Goal: Task Accomplishment & Management: Manage account settings

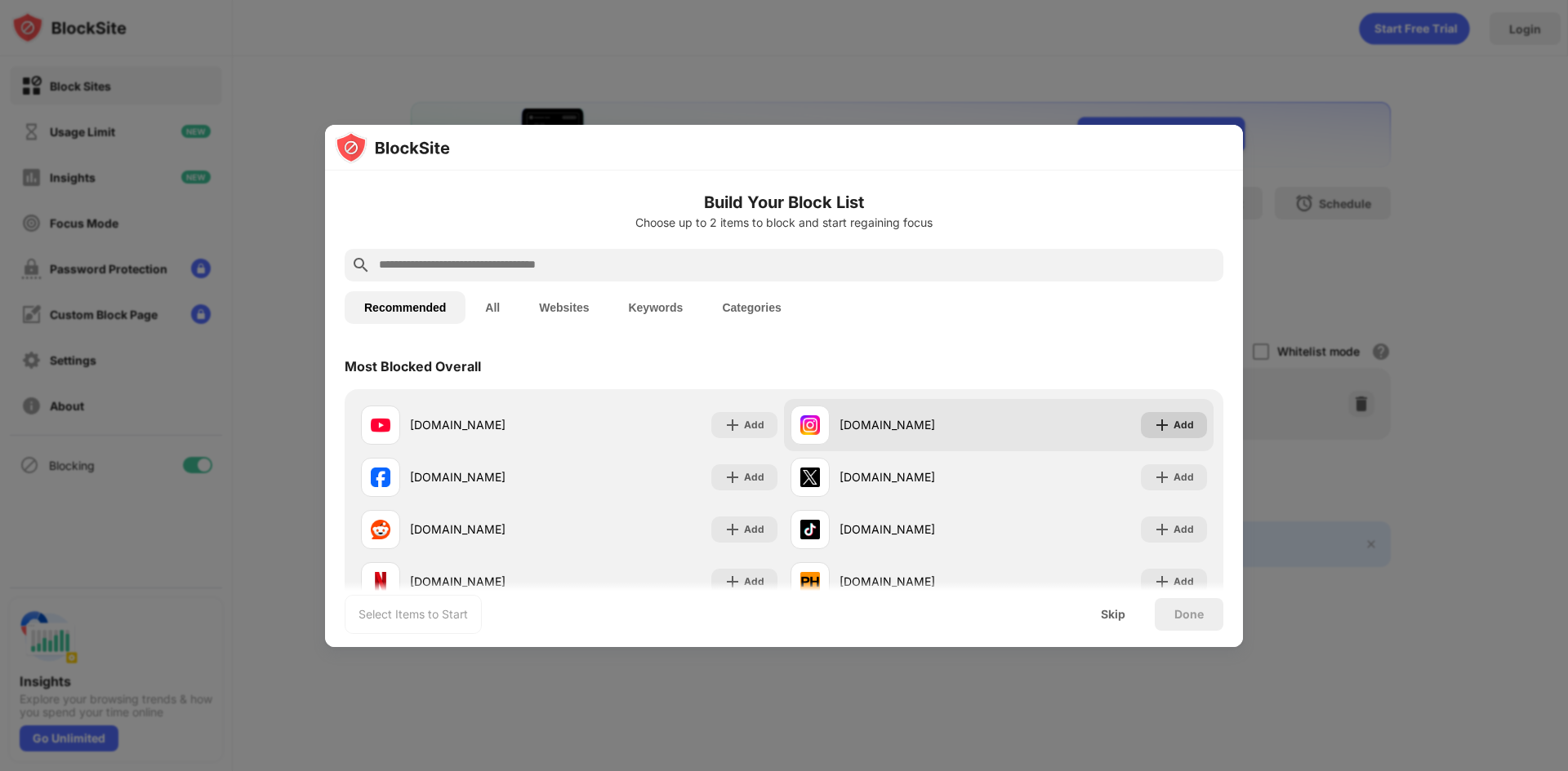
click at [1183, 430] on div "Add" at bounding box center [1173, 425] width 66 height 26
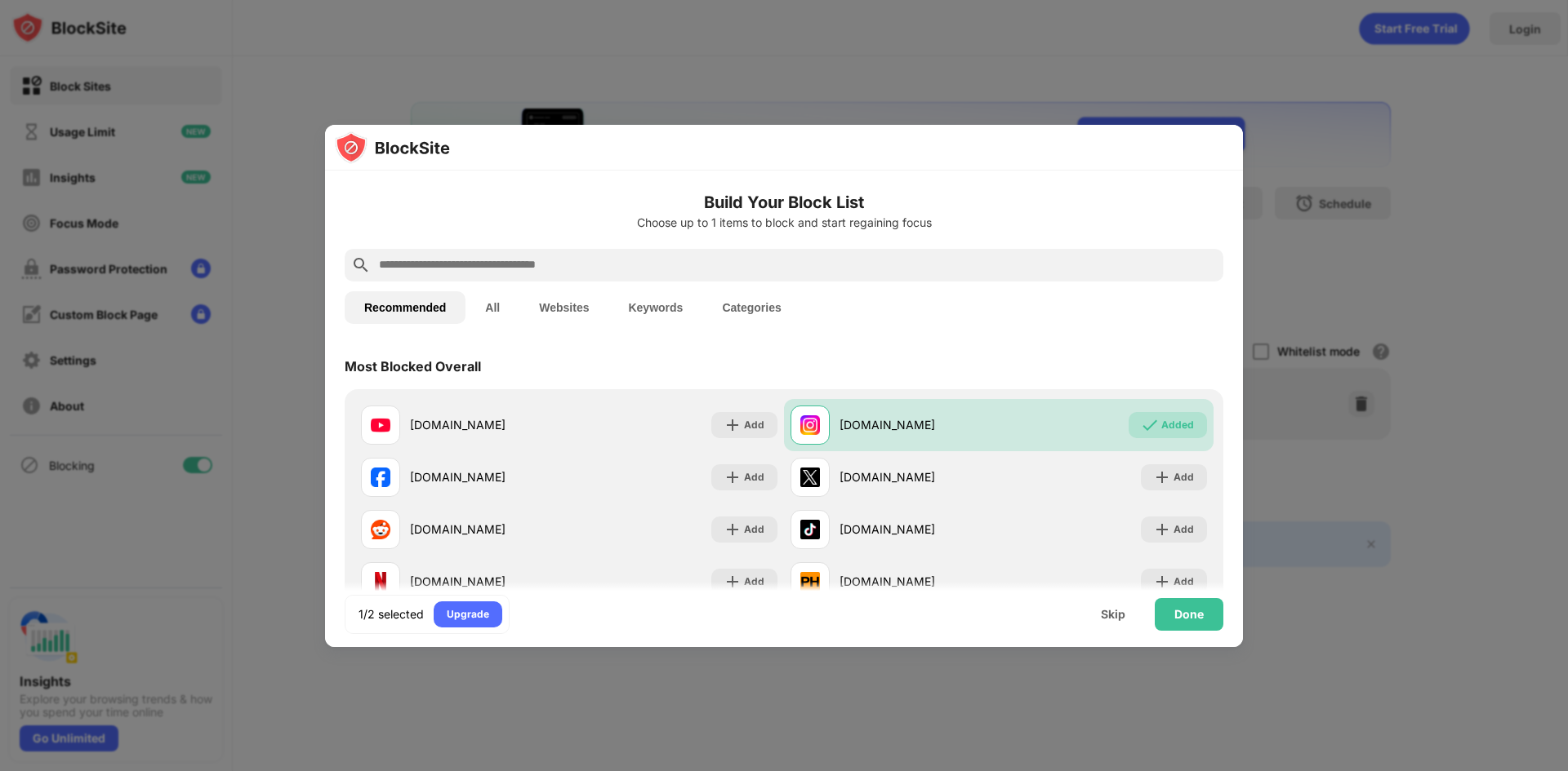
click at [1110, 143] on div at bounding box center [784, 148] width 917 height 46
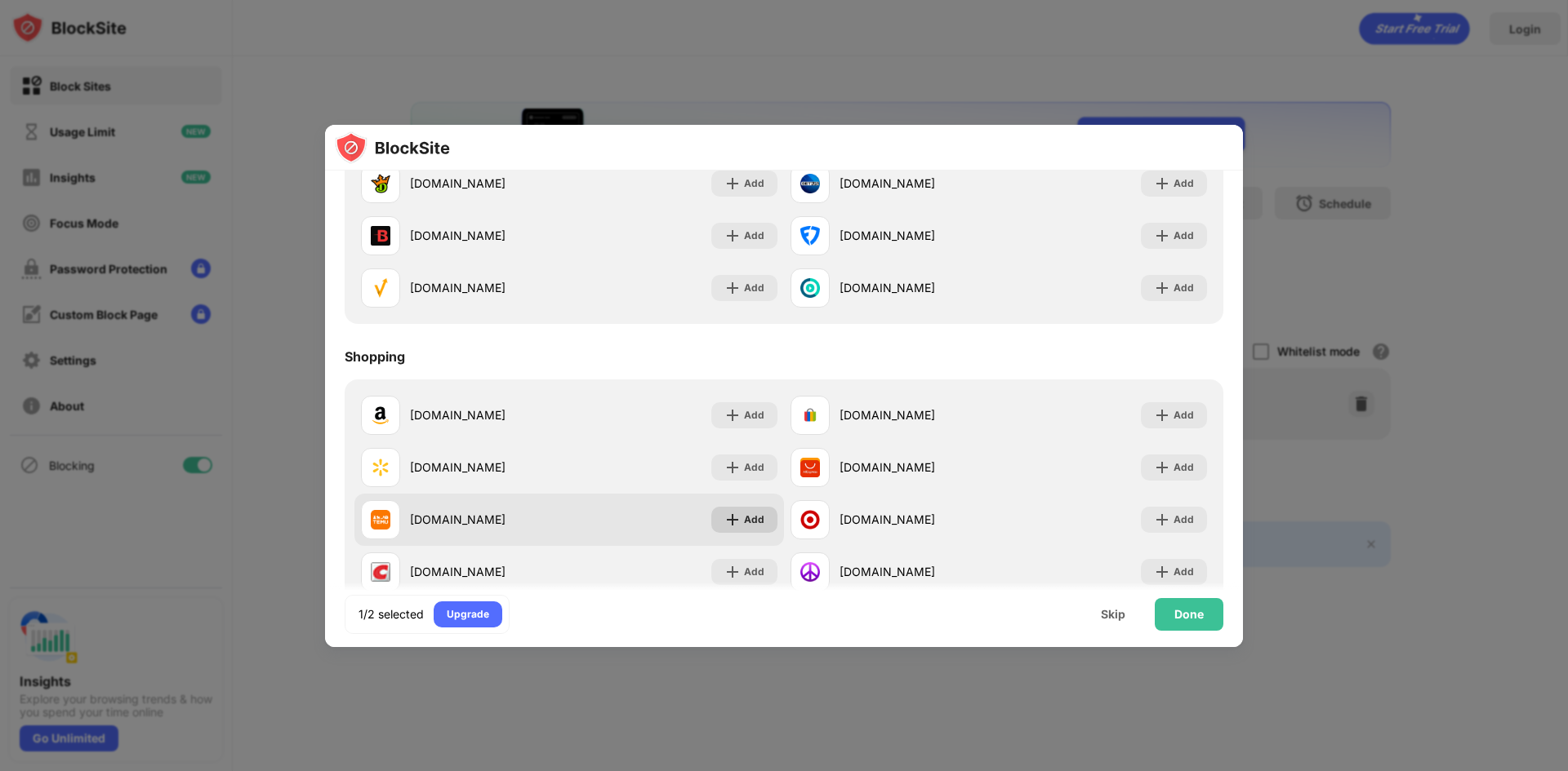
scroll to position [1758, 0]
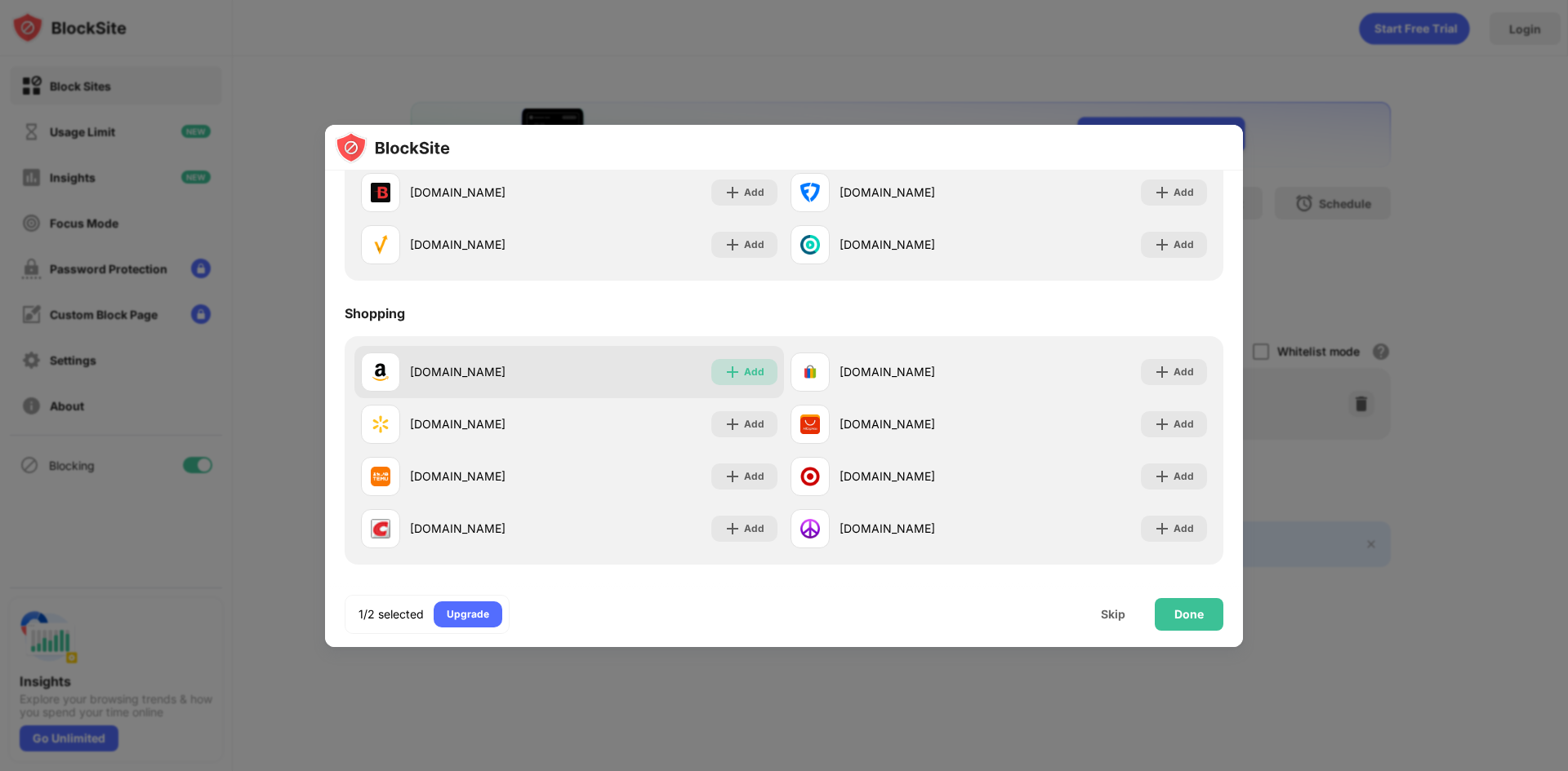
click at [767, 372] on div "Add" at bounding box center [743, 372] width 66 height 26
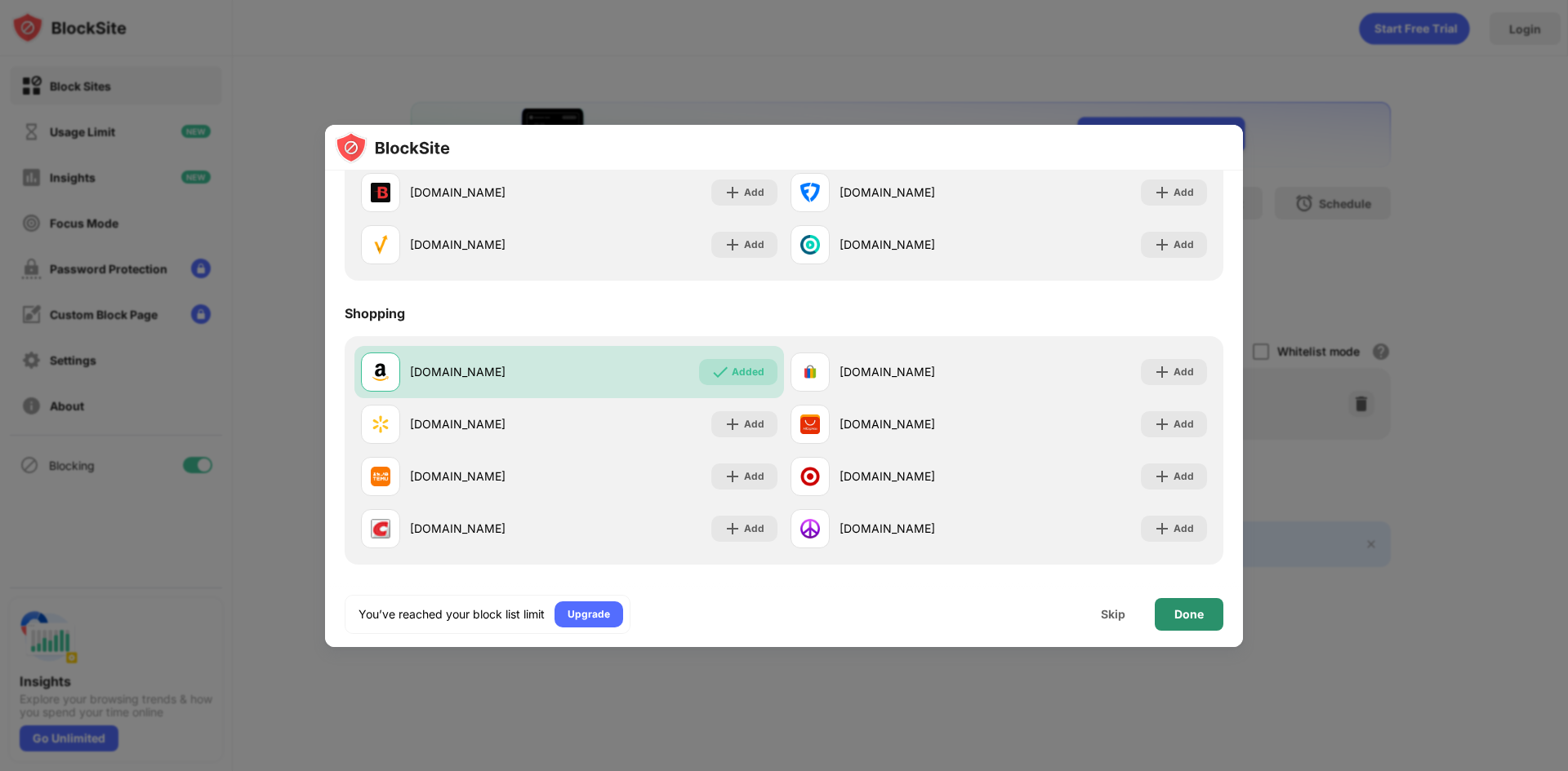
click at [1200, 610] on div "Done" at bounding box center [1189, 615] width 30 height 13
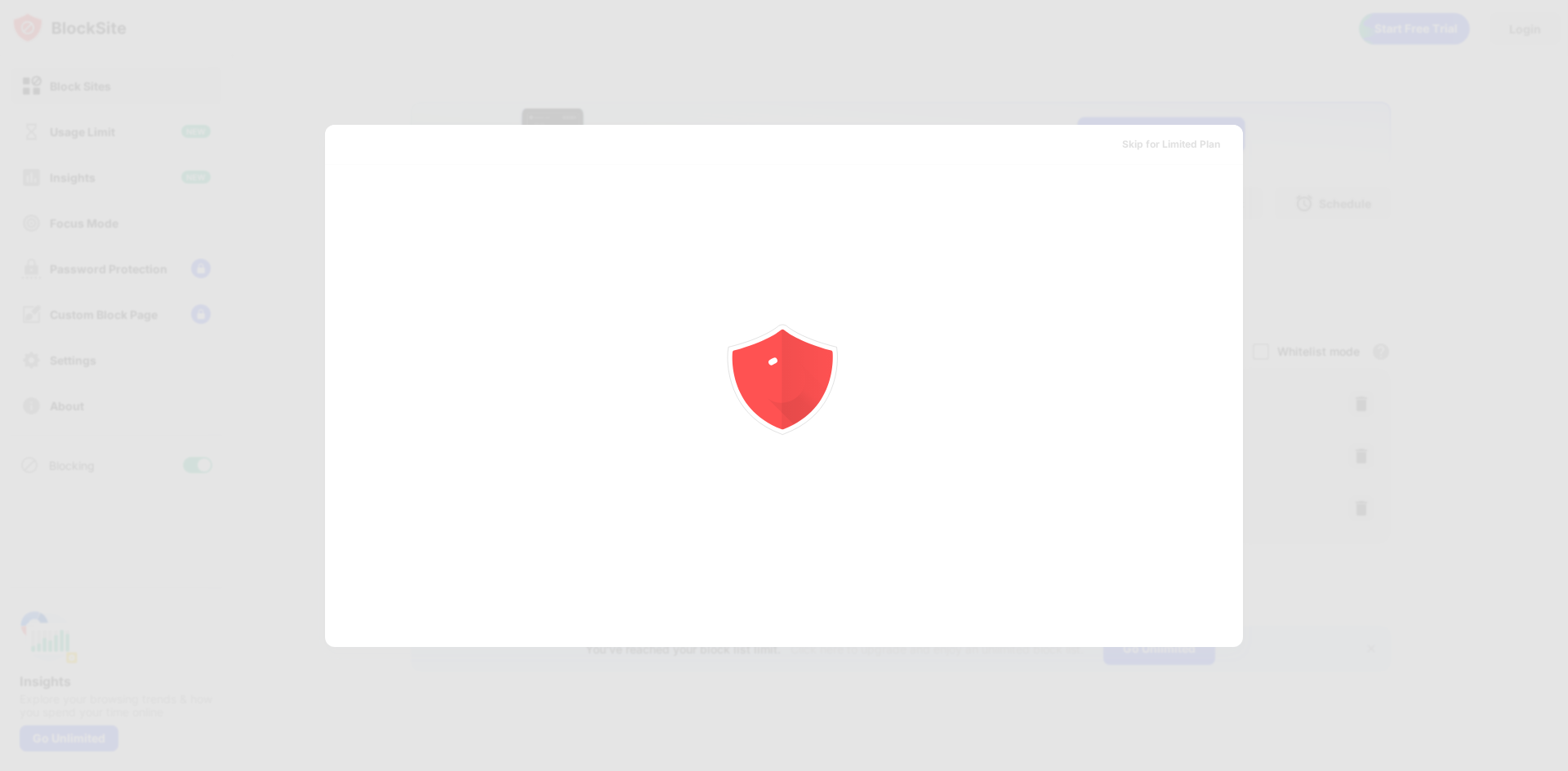
scroll to position [0, 0]
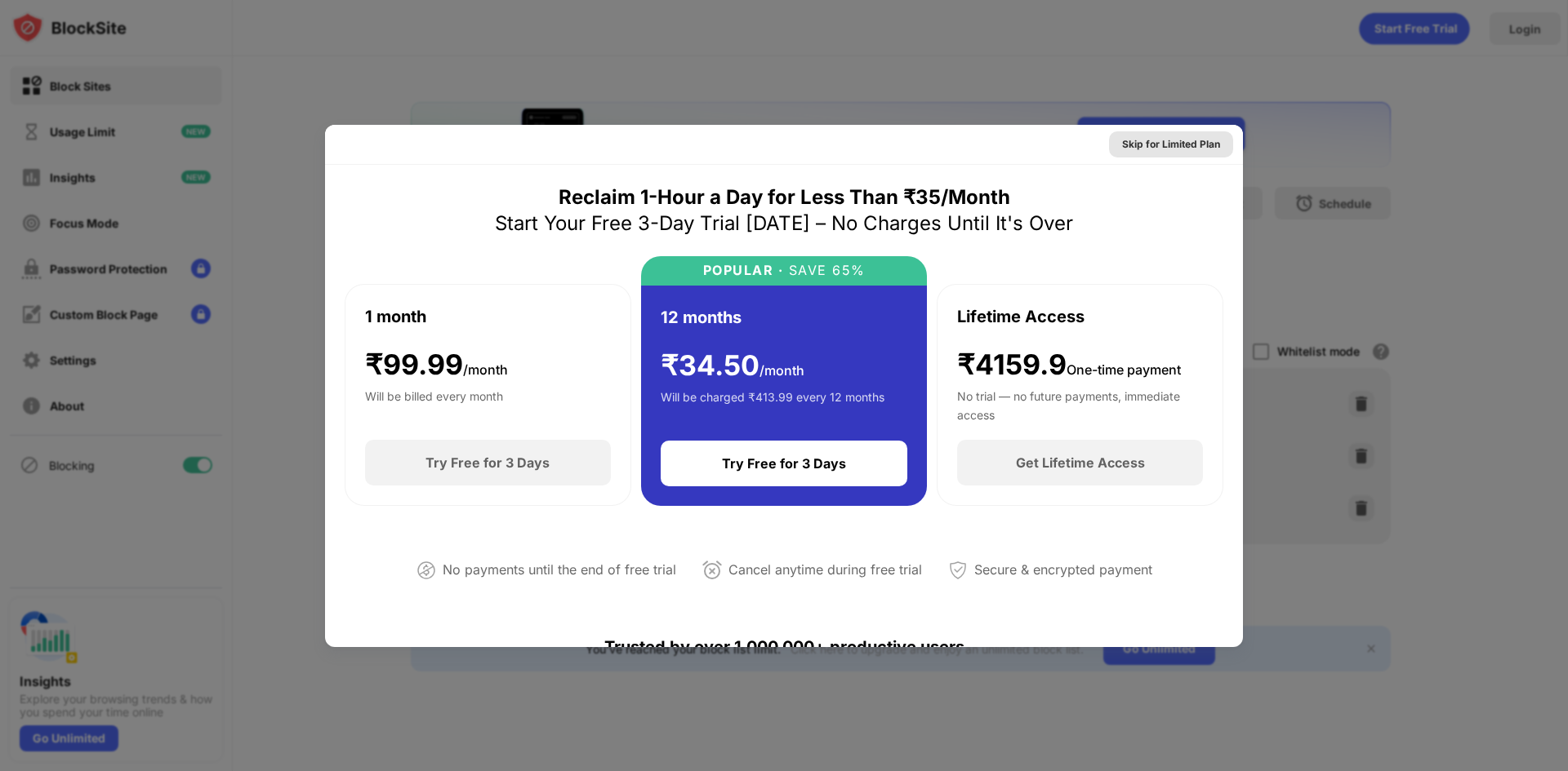
click at [1191, 137] on div "Skip for Limited Plan" at bounding box center [1171, 144] width 98 height 16
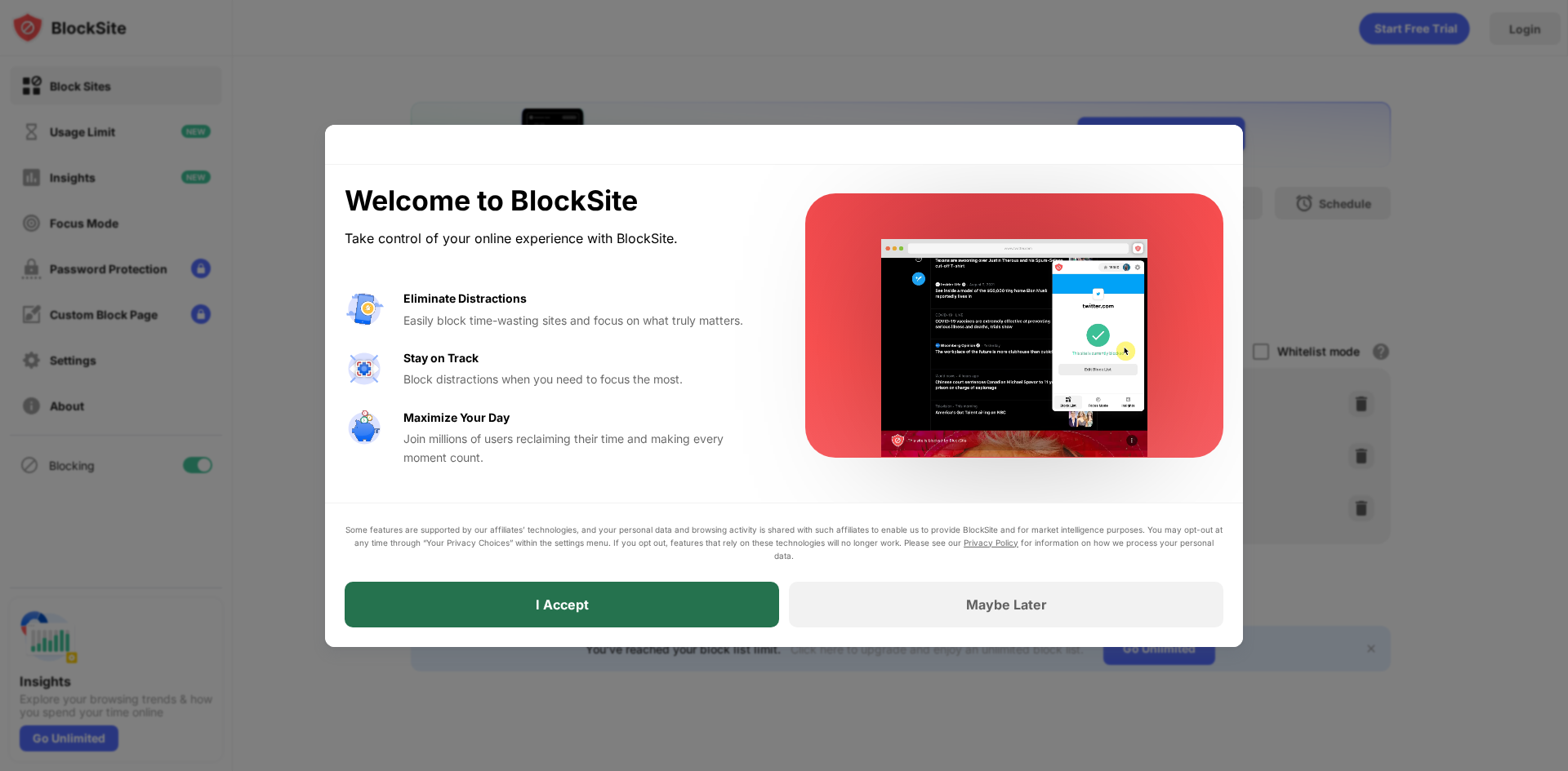
click at [660, 582] on div "I Accept" at bounding box center [562, 605] width 435 height 46
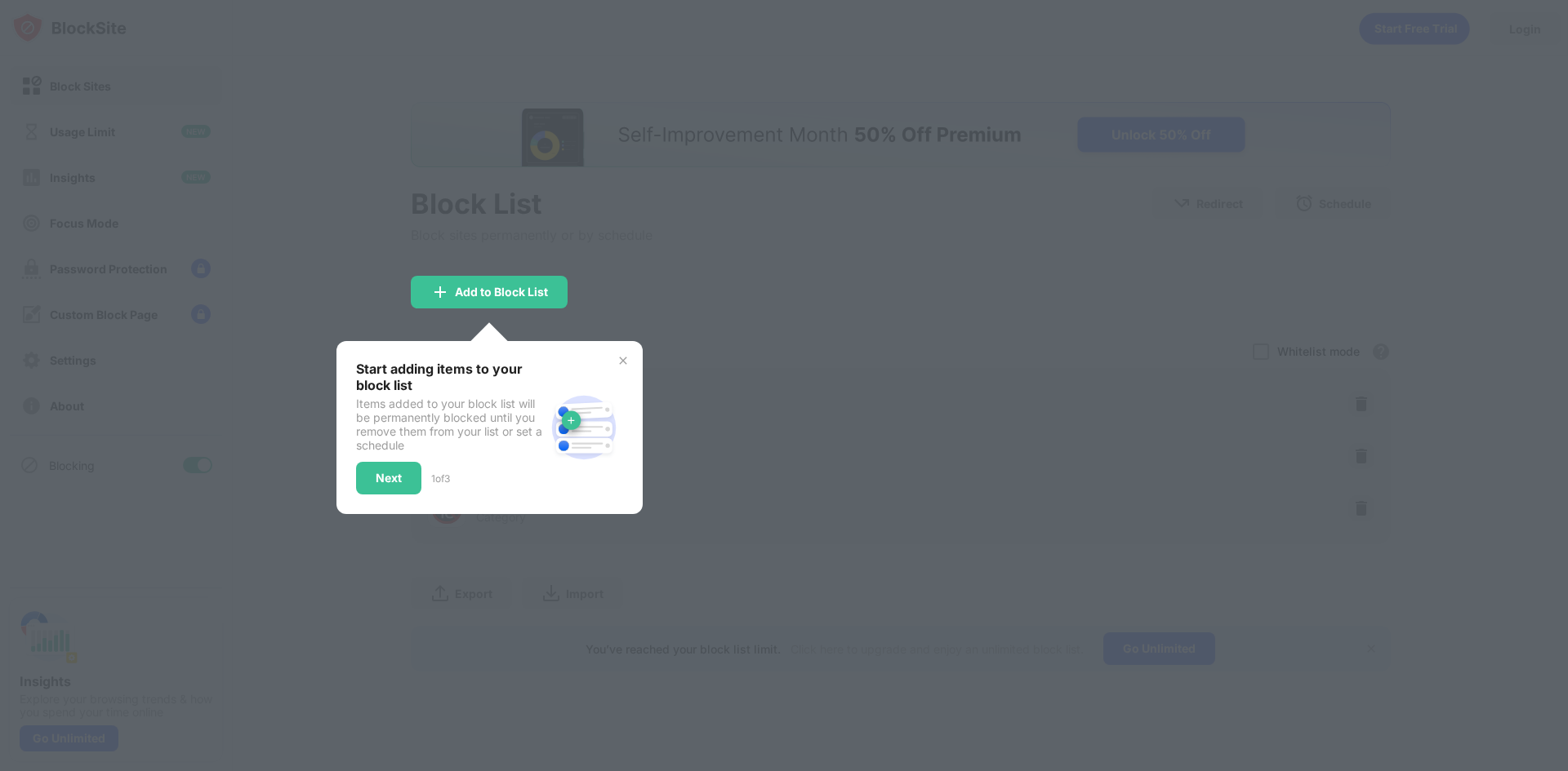
click at [619, 359] on img at bounding box center [623, 361] width 13 height 13
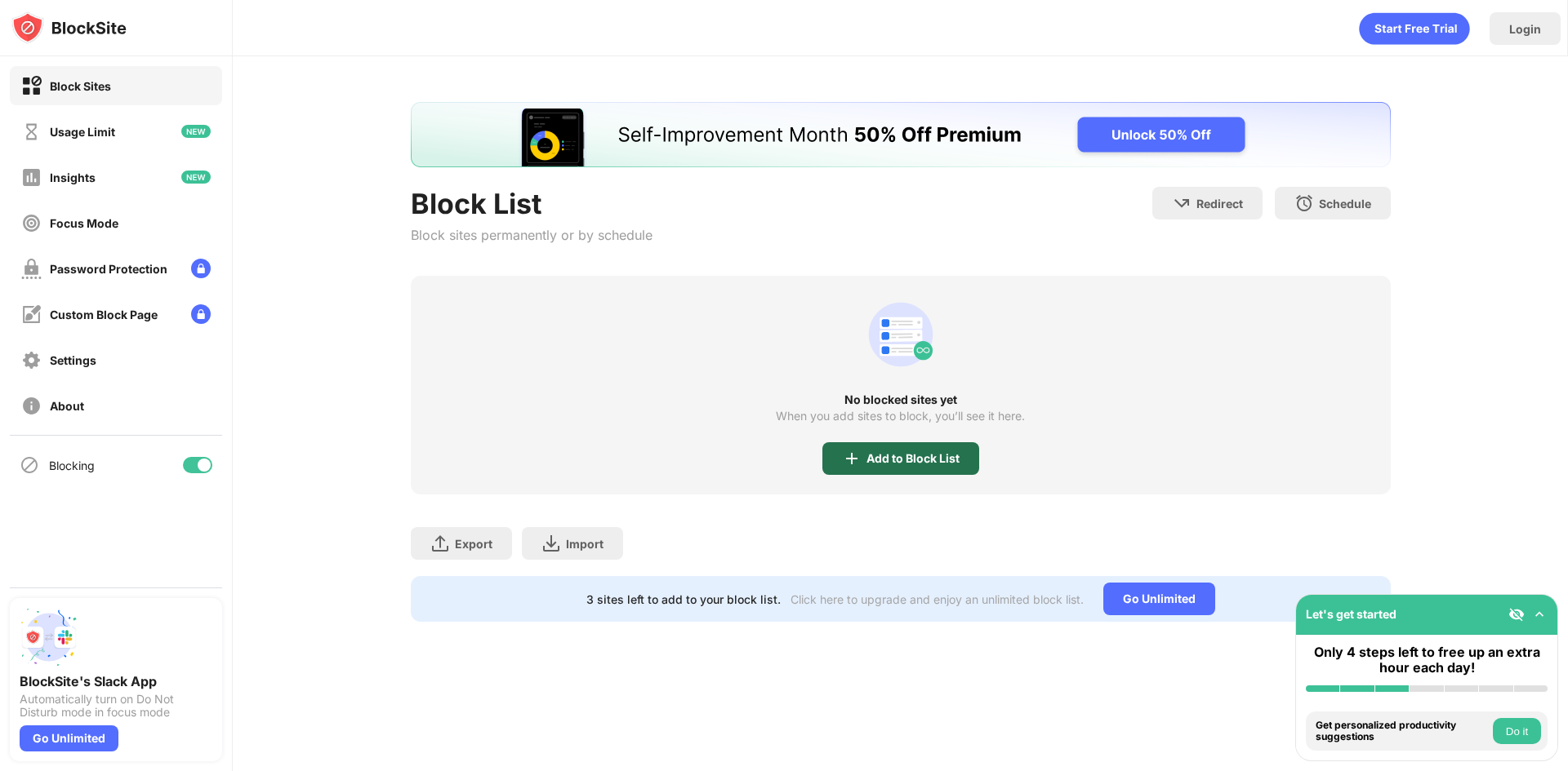
click at [937, 458] on div "Add to Block List" at bounding box center [913, 459] width 93 height 13
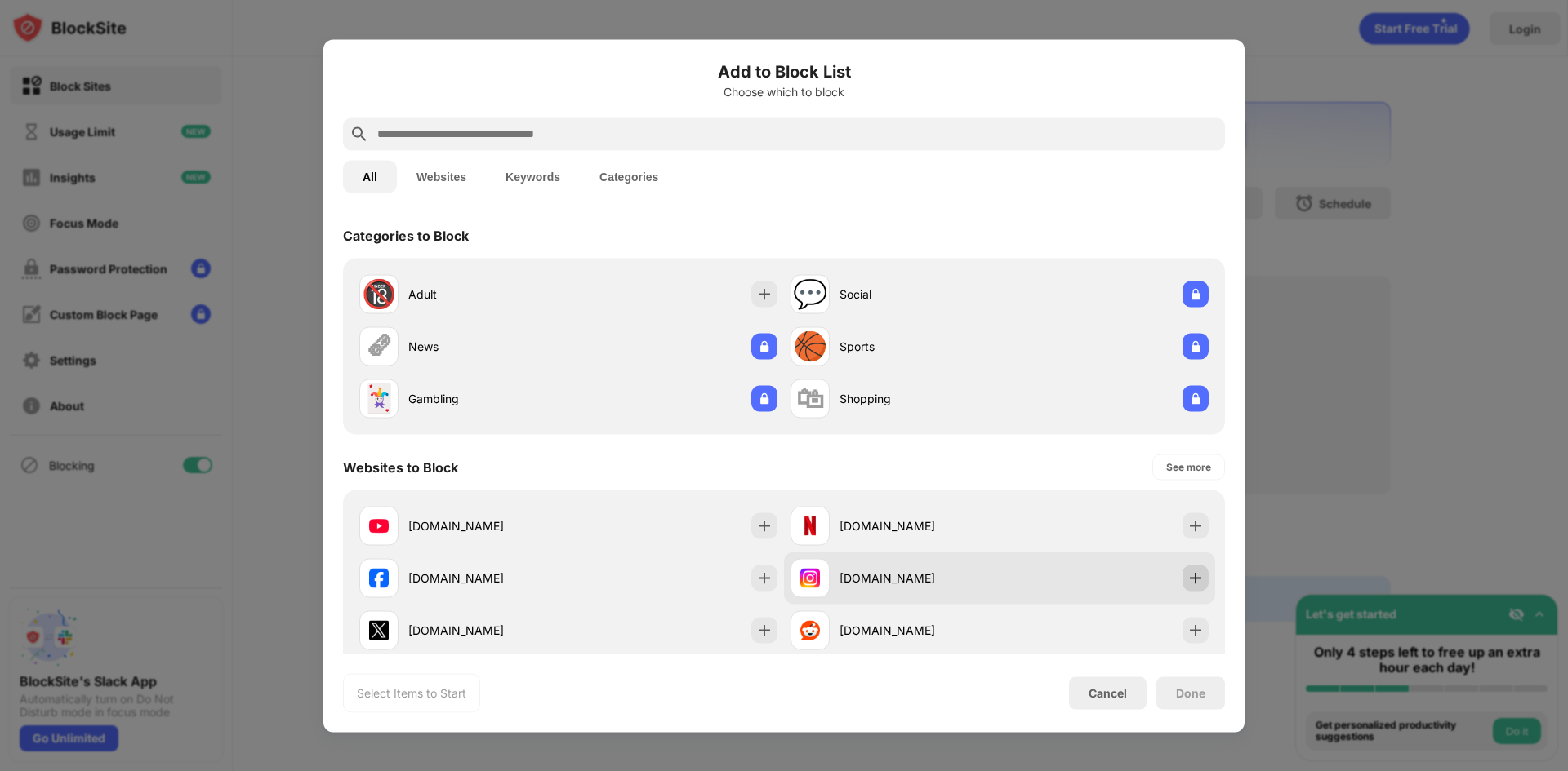
click at [1187, 572] on img at bounding box center [1194, 577] width 16 height 16
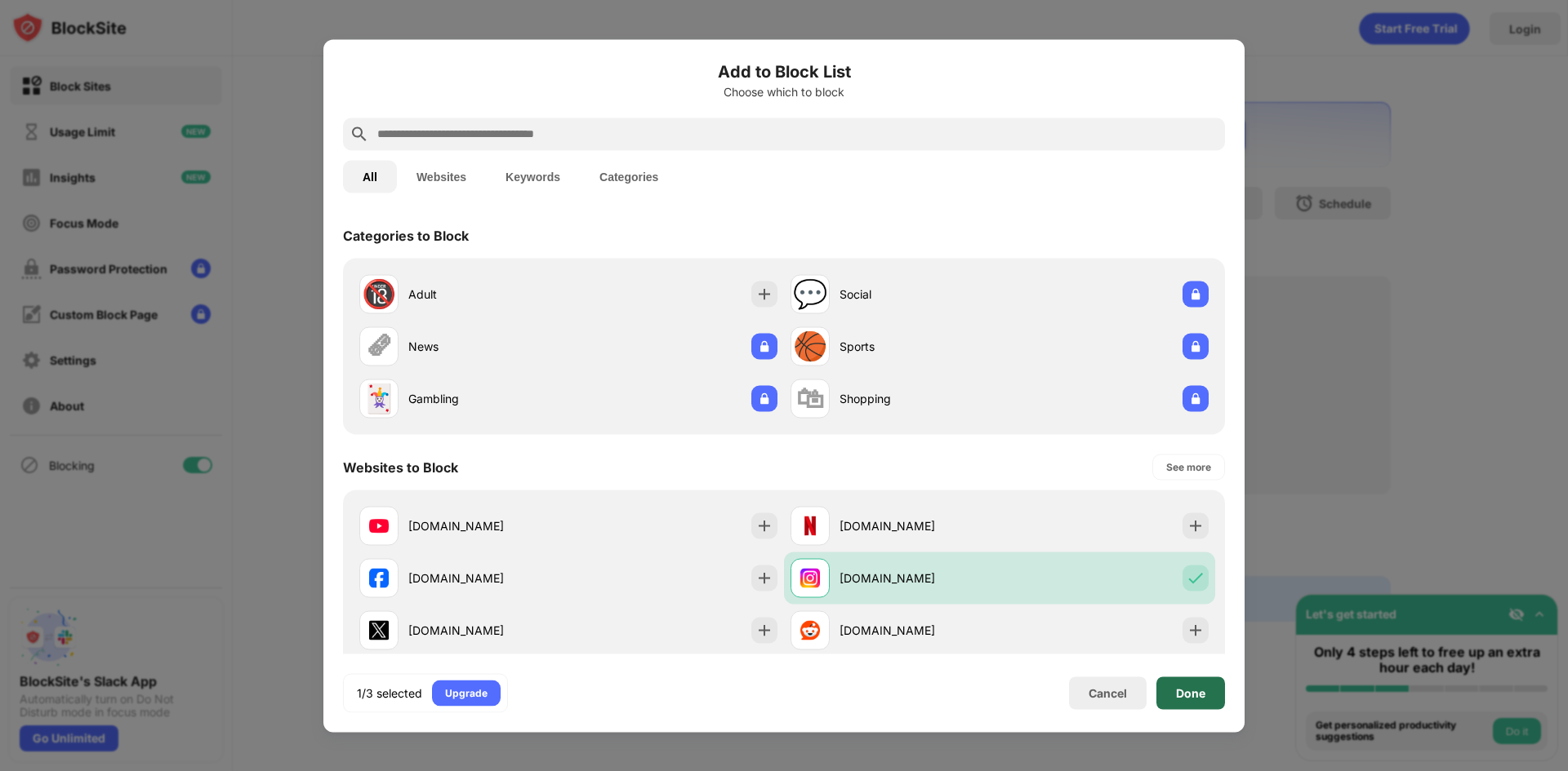
click at [1203, 687] on div "Done" at bounding box center [1190, 694] width 30 height 13
